Goal: Transaction & Acquisition: Purchase product/service

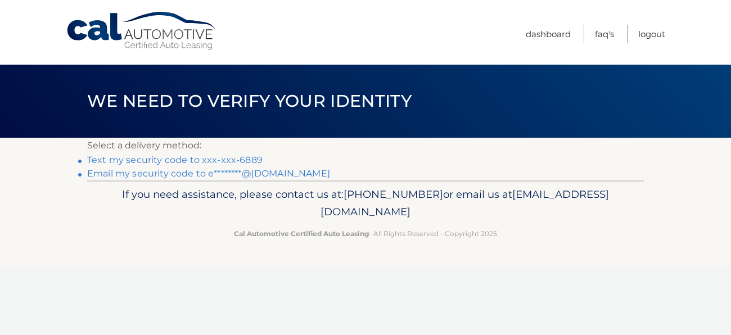
click at [190, 161] on link "Text my security code to xxx-xxx-6889" at bounding box center [175, 160] width 176 height 11
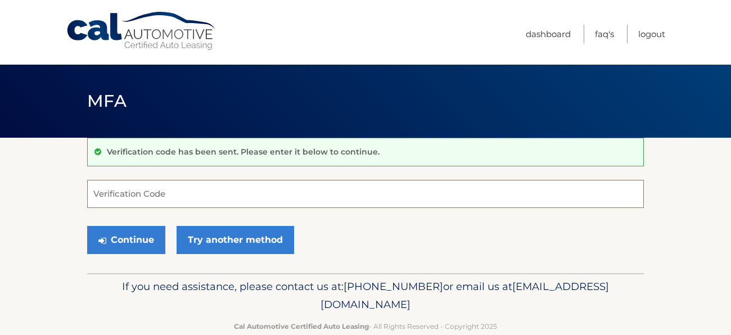
click at [128, 188] on input "Verification Code" at bounding box center [365, 194] width 557 height 28
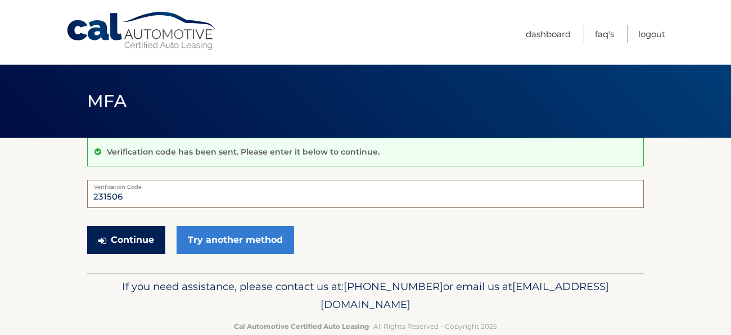
type input "231506"
click at [146, 236] on button "Continue" at bounding box center [126, 240] width 78 height 28
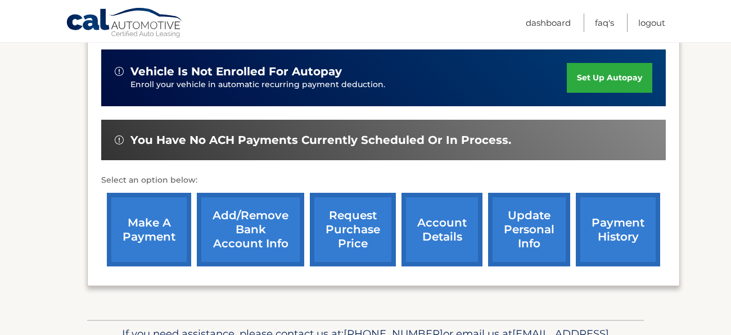
scroll to position [344, 0]
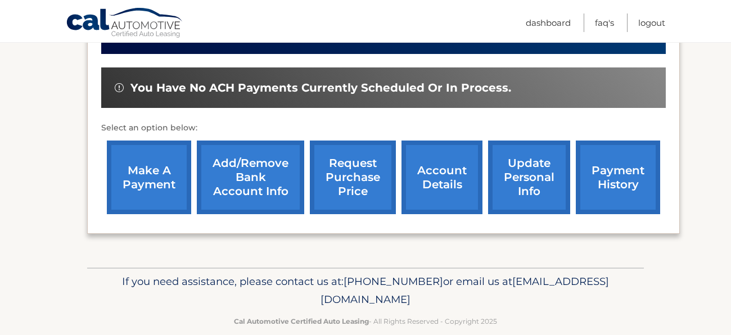
click at [157, 177] on link "make a payment" at bounding box center [149, 178] width 84 height 74
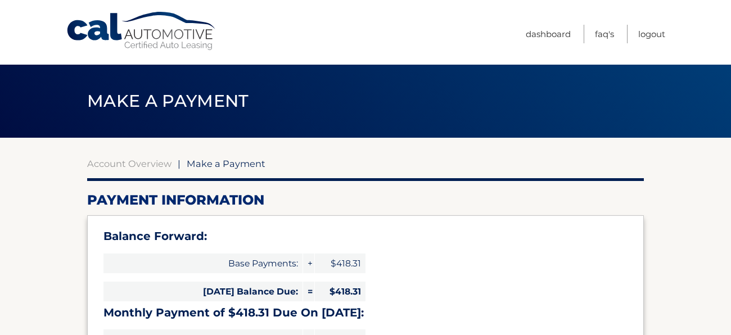
select select "MTliNmUyZjQtZGFkMy00MzkzLThhNDktM2QyMGY4MjU1MWU5"
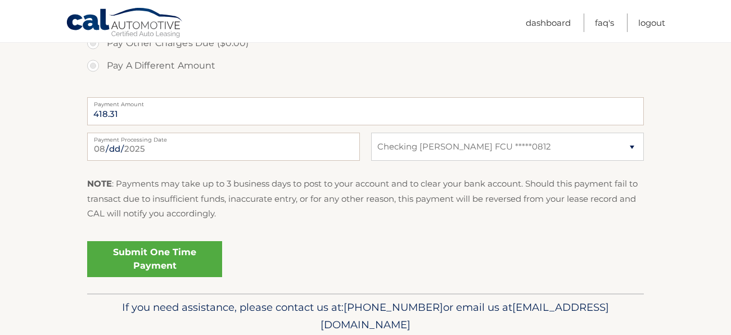
scroll to position [483, 0]
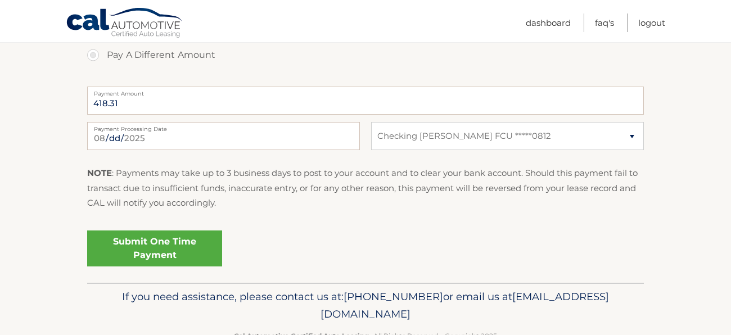
click at [155, 238] on link "Submit One Time Payment" at bounding box center [154, 249] width 135 height 36
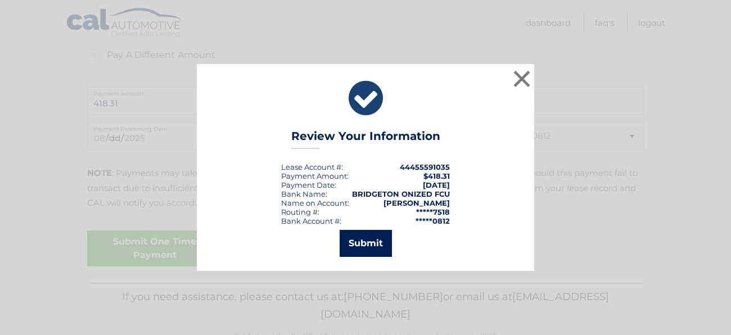
click at [385, 245] on button "Submit" at bounding box center [366, 243] width 52 height 27
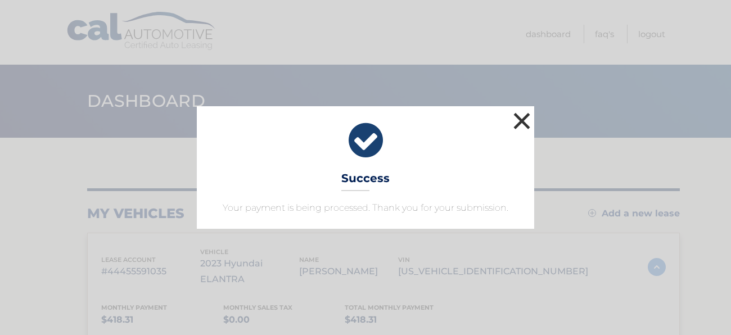
click at [525, 116] on button "×" at bounding box center [522, 121] width 23 height 23
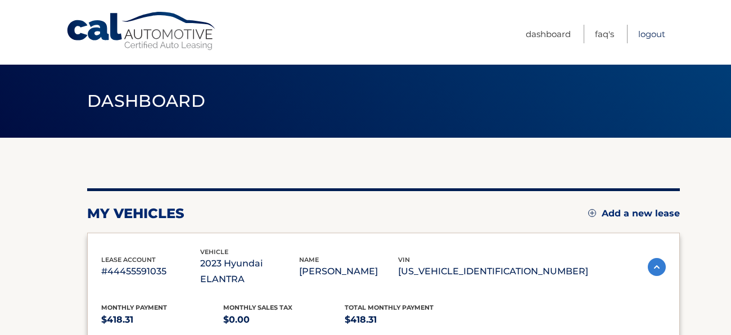
click at [643, 31] on link "Logout" at bounding box center [652, 34] width 27 height 19
